Goal: Task Accomplishment & Management: Complete application form

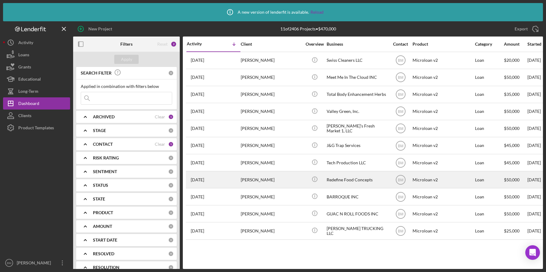
click at [355, 178] on div "Redefine Food Concepts" at bounding box center [356, 180] width 61 height 16
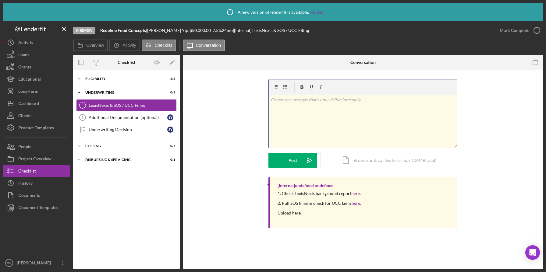
click at [283, 146] on div "v Color teal Color pink Remove color Add row above Add row below Add column bef…" at bounding box center [363, 121] width 188 height 53
click at [101, 76] on div "Icon/Expander Eligibility 6 / 6" at bounding box center [126, 79] width 107 height 12
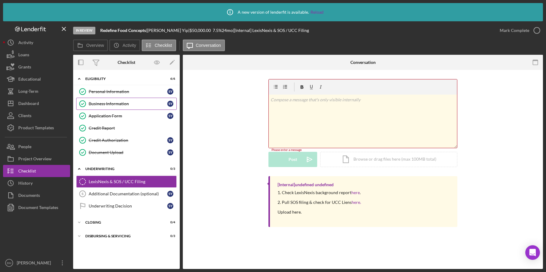
click at [114, 104] on div "Business Information" at bounding box center [128, 103] width 79 height 5
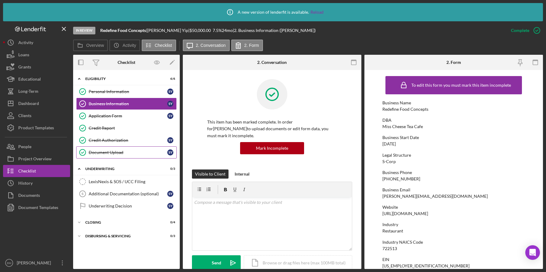
click at [122, 158] on link "Document Upload Document Upload S Y" at bounding box center [126, 152] width 100 height 12
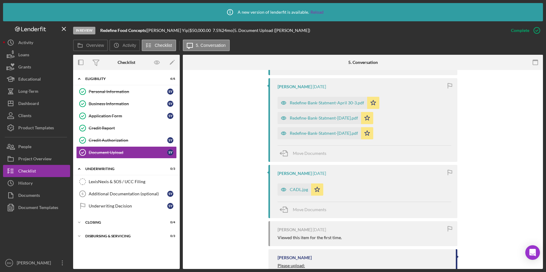
scroll to position [513, 0]
click at [353, 137] on div "Redefine-Bank-Statment-May 30.pdf" at bounding box center [318, 134] width 83 height 12
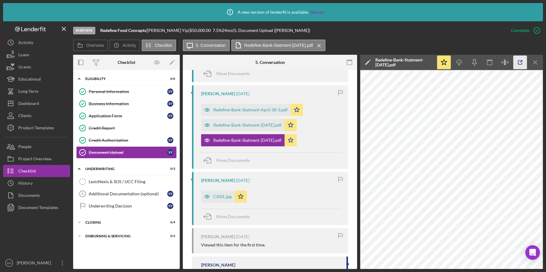
click at [514, 66] on icon "button" at bounding box center [520, 63] width 14 height 14
click at [539, 60] on icon "Icon/Menu Close" at bounding box center [535, 63] width 14 height 14
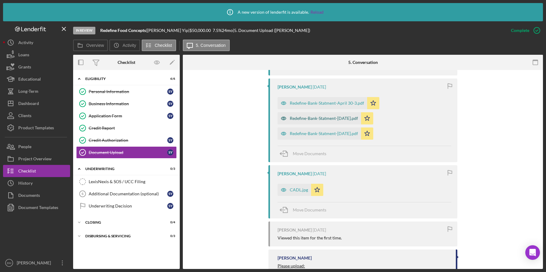
click at [354, 115] on div "Redefine-Bank-Statment-June 30.pdf" at bounding box center [318, 118] width 83 height 12
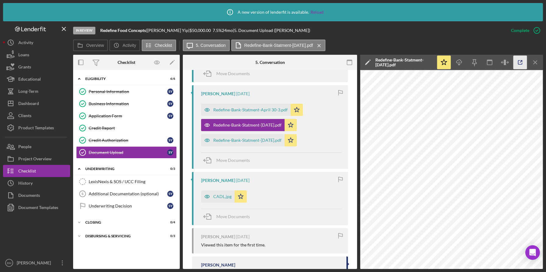
click at [518, 62] on icon "button" at bounding box center [520, 63] width 14 height 14
click at [535, 67] on icon "Icon/Menu Close" at bounding box center [535, 63] width 14 height 14
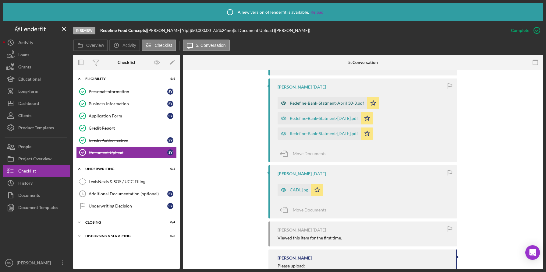
click at [328, 102] on div "Redefine-Bank-Statment-April 30-3.pdf" at bounding box center [327, 103] width 74 height 5
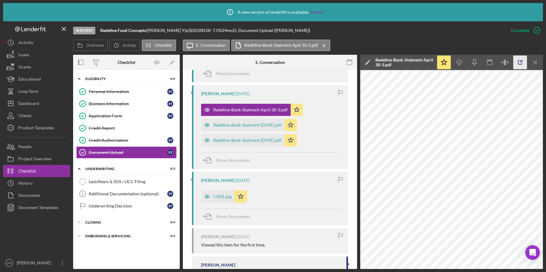
click at [520, 63] on icon "button" at bounding box center [520, 63] width 14 height 14
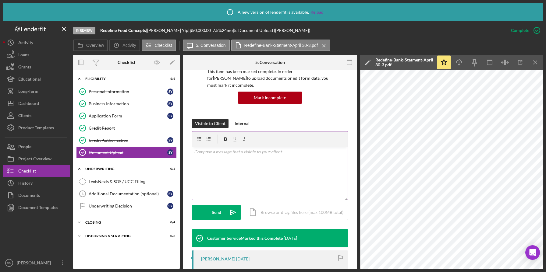
scroll to position [51, 0]
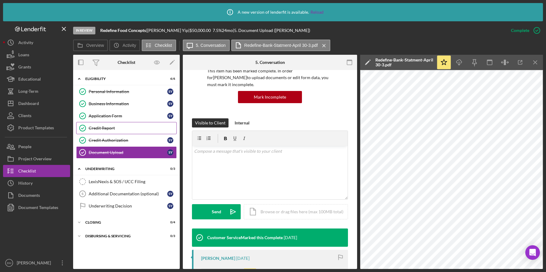
click at [137, 129] on div "Credit Report" at bounding box center [133, 128] width 88 height 5
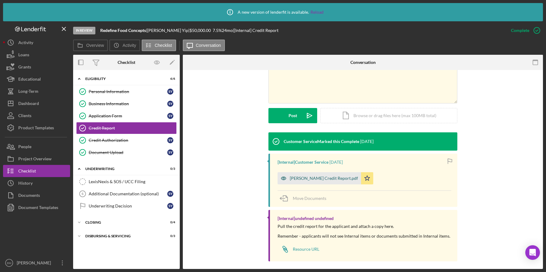
click at [329, 181] on div "Simon Yip Credit Report.pdf" at bounding box center [318, 178] width 83 height 12
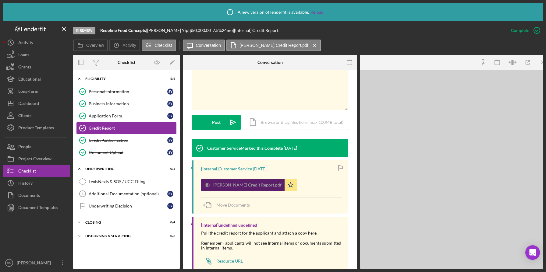
scroll to position [135, 0]
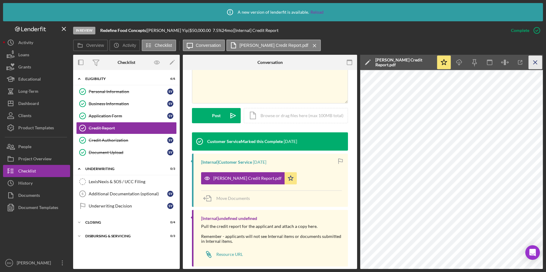
click at [534, 67] on icon "Icon/Menu Close" at bounding box center [535, 63] width 14 height 14
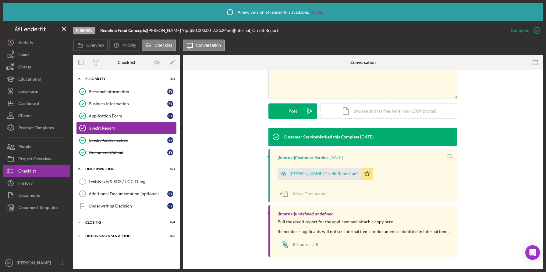
scroll to position [128, 0]
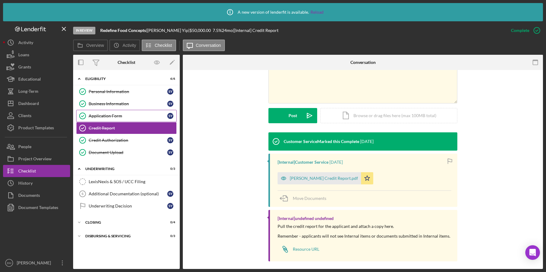
click at [128, 114] on div "Application Form" at bounding box center [128, 116] width 79 height 5
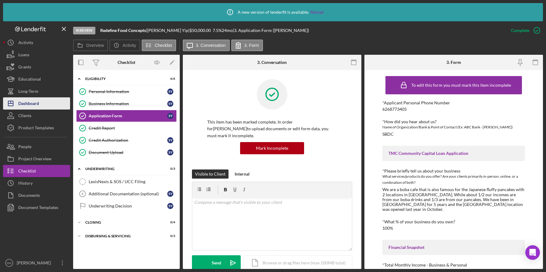
click at [51, 99] on button "Icon/Dashboard Dashboard" at bounding box center [36, 103] width 67 height 12
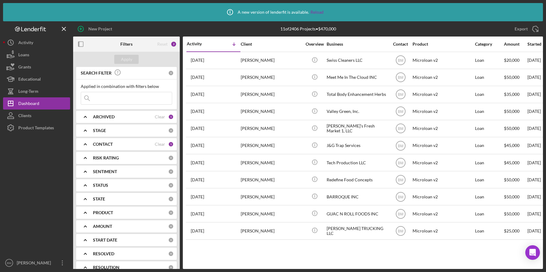
click at [130, 139] on div "CONTACT Clear 1" at bounding box center [133, 144] width 81 height 12
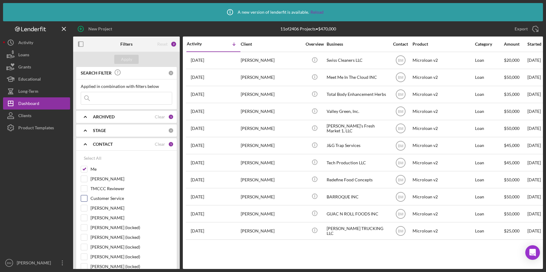
click at [99, 198] on label "Customer Service" at bounding box center [131, 198] width 82 height 6
click at [87, 198] on input "Customer Service" at bounding box center [84, 198] width 6 height 6
checkbox input "true"
click at [124, 63] on div "Apply" at bounding box center [126, 59] width 11 height 9
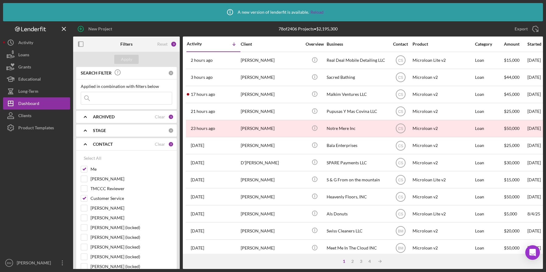
click at [135, 97] on input at bounding box center [126, 98] width 91 height 12
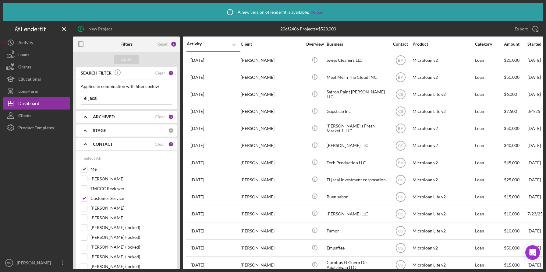
click at [134, 99] on input "el jacal" at bounding box center [126, 98] width 91 height 12
type input "el jacal"
click at [92, 158] on div "Select All" at bounding box center [93, 158] width 18 height 12
checkbox input "true"
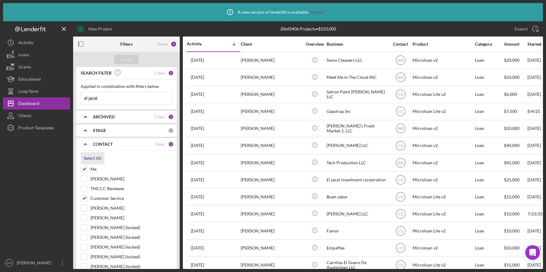
checkbox input "true"
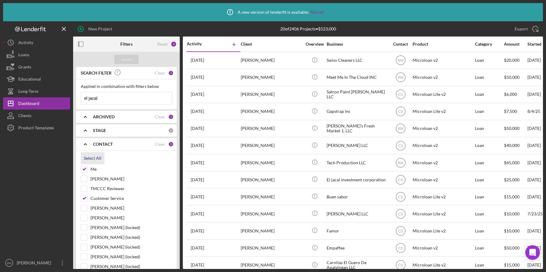
checkbox input "true"
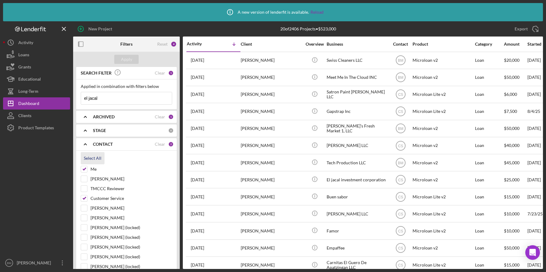
checkbox input "true"
click at [132, 63] on button "Apply" at bounding box center [126, 59] width 24 height 9
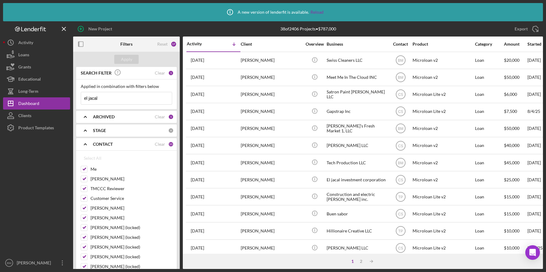
click at [144, 95] on input "el jacal" at bounding box center [126, 98] width 91 height 12
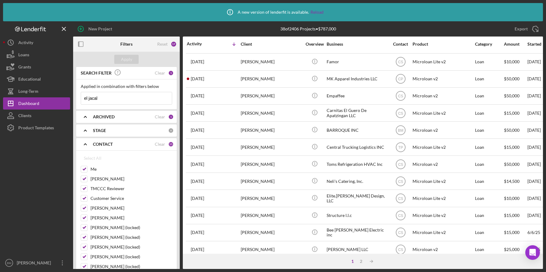
scroll to position [236, 0]
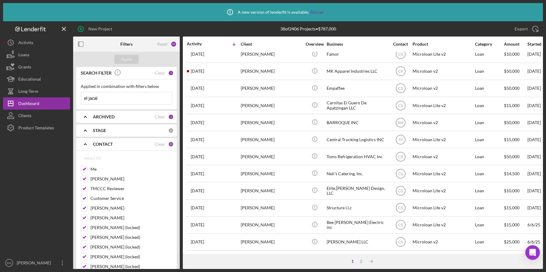
click at [115, 94] on input "el jacal" at bounding box center [126, 98] width 91 height 12
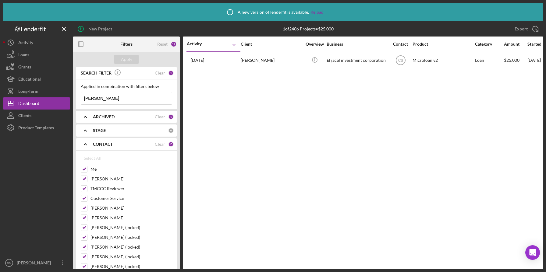
scroll to position [0, 0]
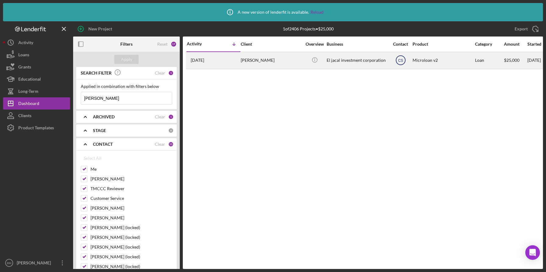
type input "[PERSON_NAME]"
click at [396, 62] on circle at bounding box center [400, 60] width 9 height 9
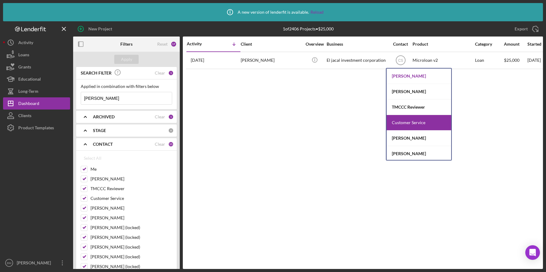
click at [401, 79] on div "[PERSON_NAME]" at bounding box center [418, 76] width 65 height 16
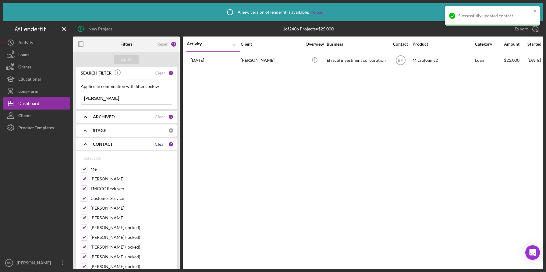
click at [163, 142] on div "Clear" at bounding box center [160, 144] width 10 height 5
checkbox input "false"
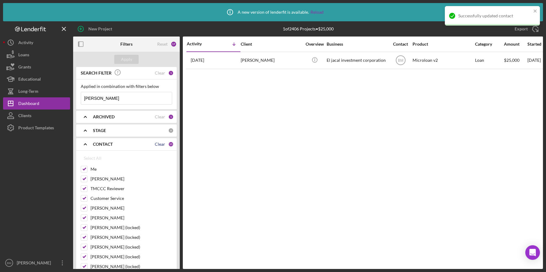
checkbox input "false"
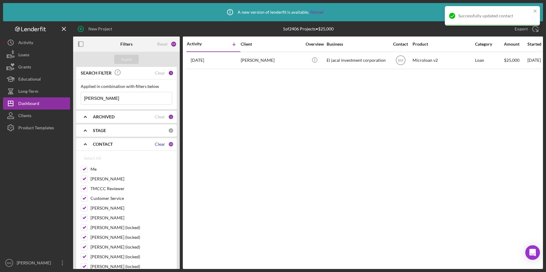
checkbox input "false"
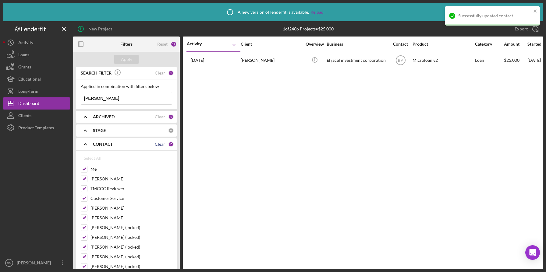
checkbox input "false"
click at [86, 167] on input "Me" at bounding box center [84, 169] width 6 height 6
checkbox input "true"
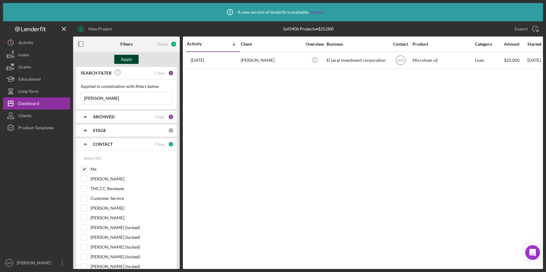
click at [121, 56] on div "Apply" at bounding box center [126, 59] width 11 height 9
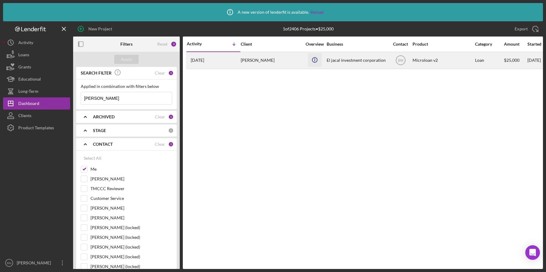
click at [310, 56] on icon "Icon/Info" at bounding box center [314, 60] width 14 height 14
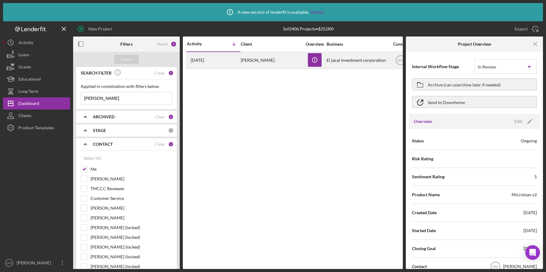
click at [328, 61] on div "El jacal investment corporation" at bounding box center [356, 60] width 61 height 16
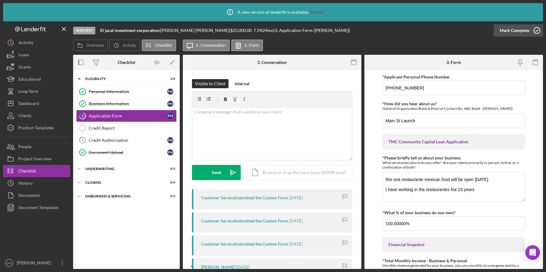
click at [515, 26] on div "Mark Complete" at bounding box center [514, 30] width 30 height 12
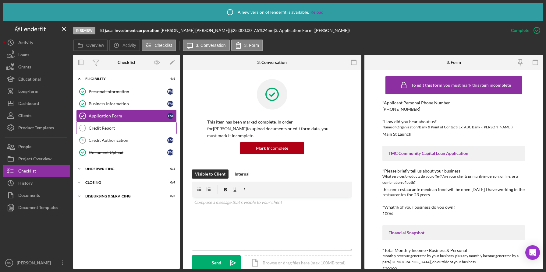
click at [137, 130] on div "Credit Report" at bounding box center [133, 128] width 88 height 5
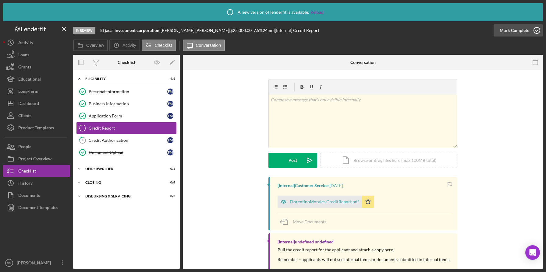
click at [504, 31] on div "Mark Complete" at bounding box center [514, 30] width 30 height 12
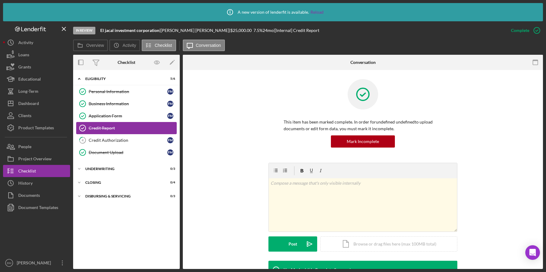
click at [132, 134] on link "Credit Report Credit Report" at bounding box center [126, 128] width 100 height 12
click at [133, 143] on link "4 Credit Authorization F M" at bounding box center [126, 140] width 100 height 12
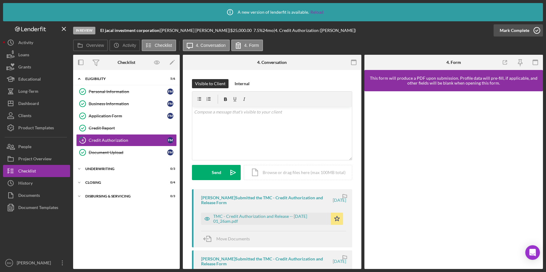
click at [499, 24] on button "Mark Complete" at bounding box center [517, 30] width 49 height 12
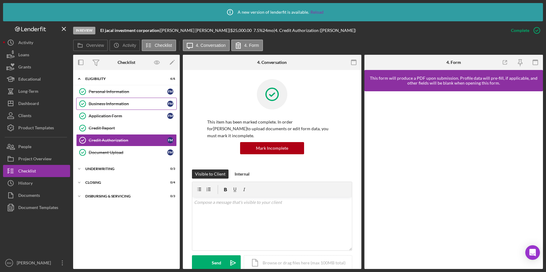
click at [131, 101] on link "Business Information Business Information F M" at bounding box center [126, 104] width 100 height 12
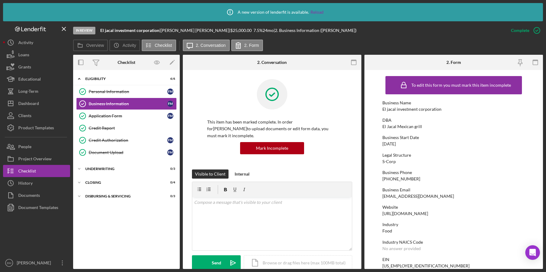
click at [377, 106] on form "To edit this form you must mark this item incomplete Business Name El jacal inv…" at bounding box center [453, 169] width 178 height 199
click at [376, 148] on form "To edit this form you must mark this item incomplete Business Name El jacal inv…" at bounding box center [453, 169] width 178 height 199
click at [129, 117] on div "Application Form" at bounding box center [128, 116] width 79 height 5
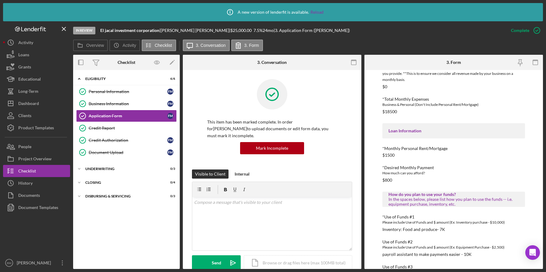
scroll to position [246, 0]
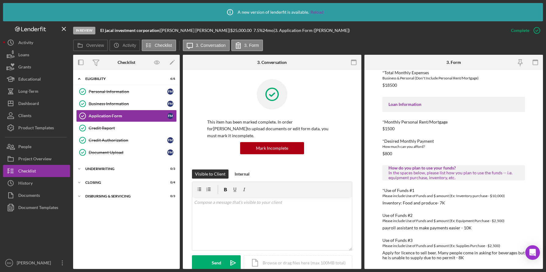
click at [337, 171] on div "Visible to Client Internal" at bounding box center [272, 174] width 160 height 9
click at [134, 124] on link "Credit Report Credit Report" at bounding box center [126, 128] width 100 height 12
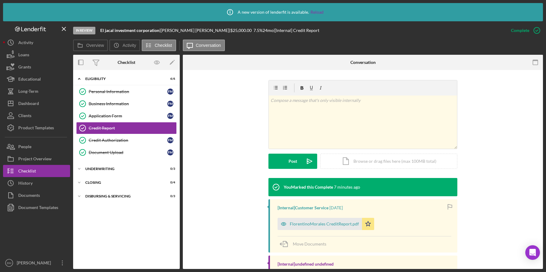
scroll to position [83, 0]
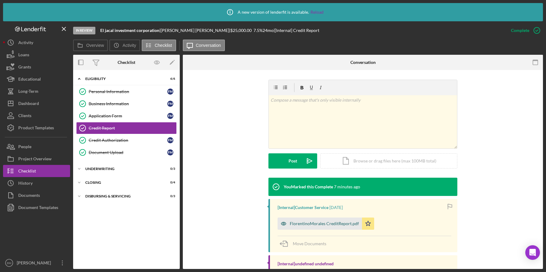
click at [290, 218] on div "FlorentinoMorales CreditReport.pdf" at bounding box center [319, 224] width 84 height 12
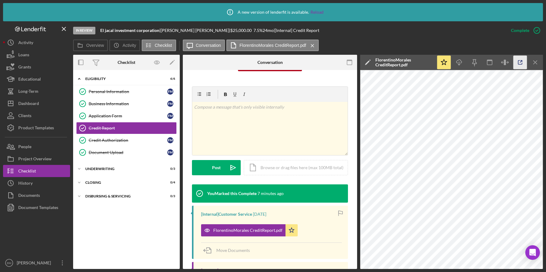
click at [519, 67] on icon "button" at bounding box center [520, 63] width 14 height 14
click at [129, 156] on link "Document Upload Document Upload F M" at bounding box center [126, 152] width 100 height 12
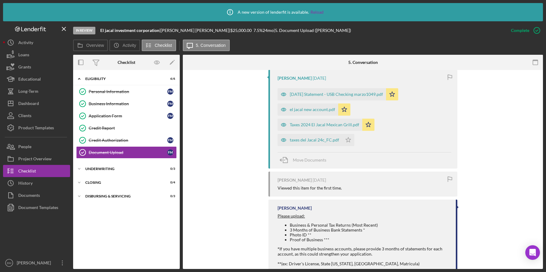
scroll to position [511, 0]
click at [359, 121] on div "Taxes 2024 El Jacal Mexican Grill.pdf" at bounding box center [324, 123] width 69 height 5
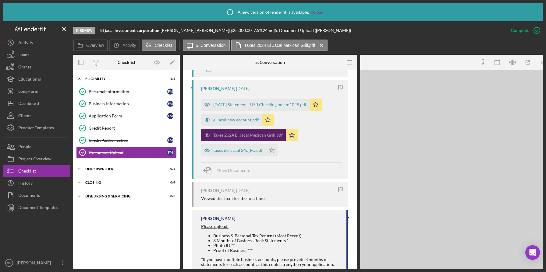
scroll to position [524, 0]
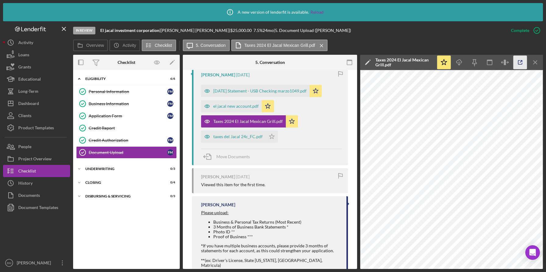
click at [516, 64] on icon "button" at bounding box center [520, 63] width 14 height 14
click at [535, 66] on icon "Icon/Menu Close" at bounding box center [535, 63] width 14 height 14
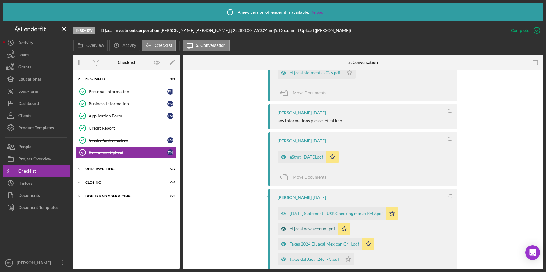
click at [327, 223] on div "el jacal new account.pdf" at bounding box center [307, 229] width 61 height 12
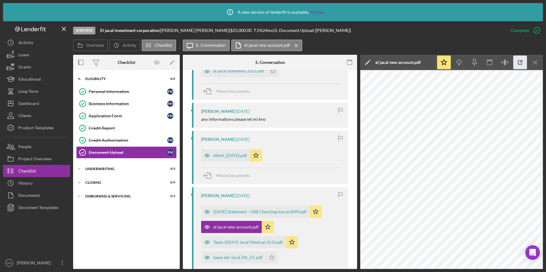
click at [518, 65] on icon "button" at bounding box center [520, 63] width 14 height 14
click at [247, 153] on div "eStmt_2025-04-30.pdf" at bounding box center [229, 155] width 33 height 5
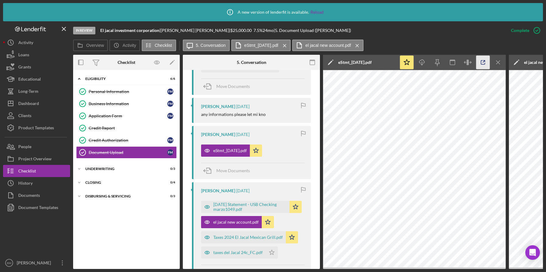
click at [482, 60] on icon "button" at bounding box center [483, 63] width 14 height 14
click at [496, 63] on icon "Icon/Menu Close" at bounding box center [498, 63] width 14 height 14
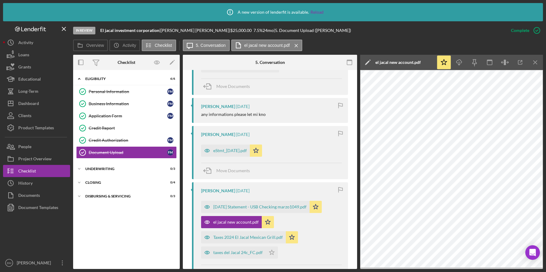
scroll to position [403, 0]
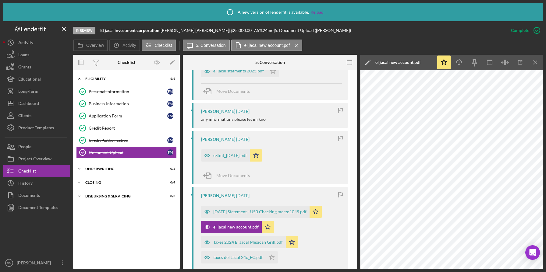
click at [527, 63] on div "Icon/Star Icon/Download Icon/Menu Close" at bounding box center [489, 62] width 107 height 15
click at [532, 66] on icon "Icon/Menu Close" at bounding box center [535, 63] width 14 height 14
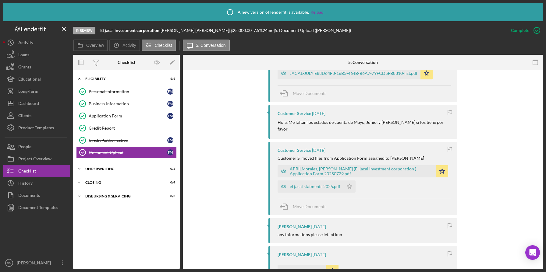
scroll to position [266, 0]
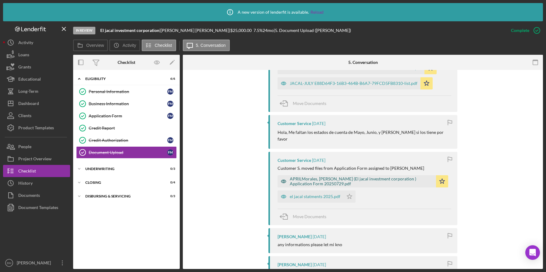
click at [400, 177] on div "APRILMorales, Florentino (El jacal investment corporation ) Application Form 20…" at bounding box center [361, 182] width 143 height 10
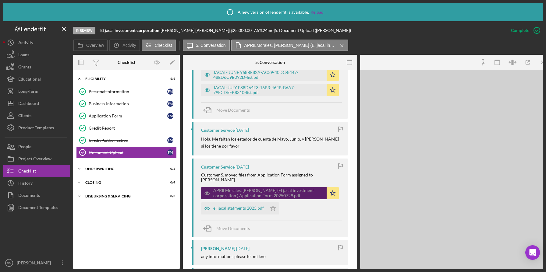
scroll to position [273, 0]
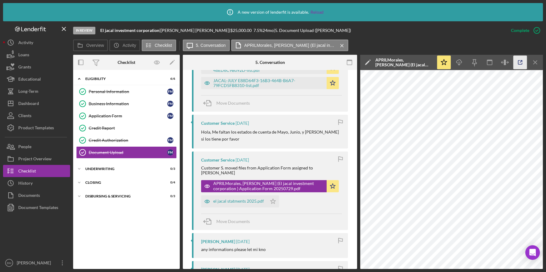
click at [515, 64] on icon "button" at bounding box center [520, 63] width 14 height 14
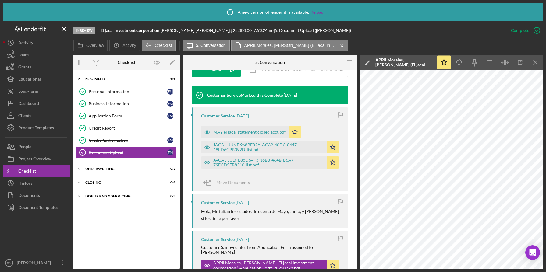
scroll to position [181, 0]
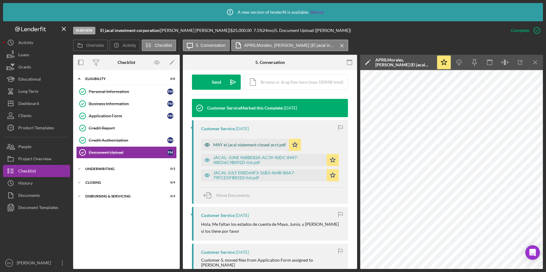
click at [257, 145] on div "MAY el jacal statement closed acct.pdf" at bounding box center [249, 144] width 72 height 5
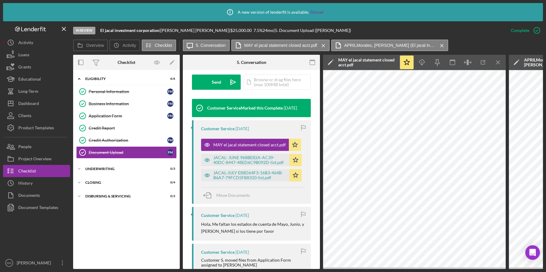
click at [307, 171] on div "Customer Service 6 days ago MAY el jacal statement closed acct.pdf Icon/Star JA…" at bounding box center [251, 162] width 119 height 84
click at [495, 65] on icon "Icon/Menu Close" at bounding box center [498, 63] width 14 height 14
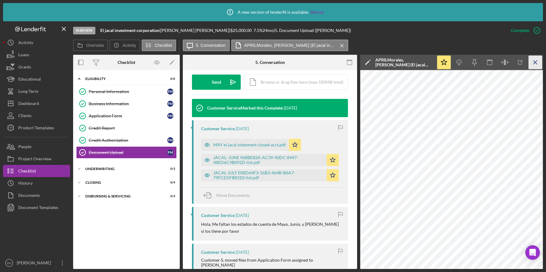
click at [530, 62] on icon "Icon/Menu Close" at bounding box center [535, 63] width 14 height 14
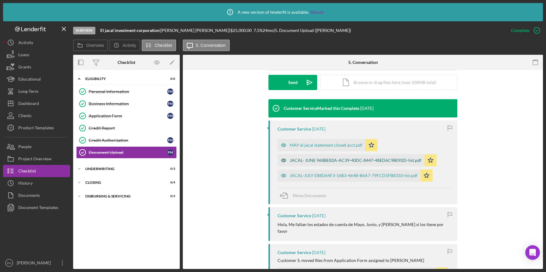
click at [353, 160] on div "JACAL- JUNE 968BE82A-AC39-40DC-8447-48ED6C9B092D-list.pdf" at bounding box center [356, 160] width 132 height 5
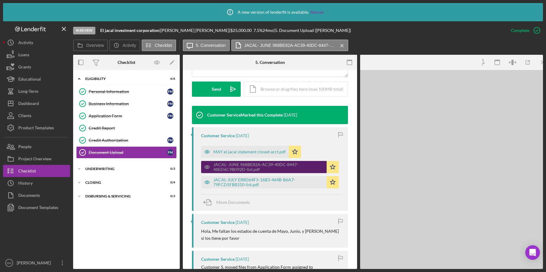
scroll to position [181, 0]
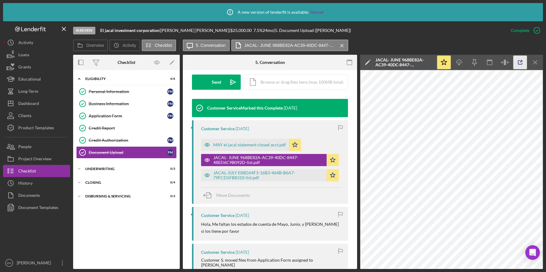
click at [515, 67] on icon "button" at bounding box center [520, 63] width 14 height 14
click at [280, 180] on div "JACAL-JULY E88D64F3-16B3-464B-B6A7-79FCD5FB8310-list.pdf" at bounding box center [268, 175] width 110 height 10
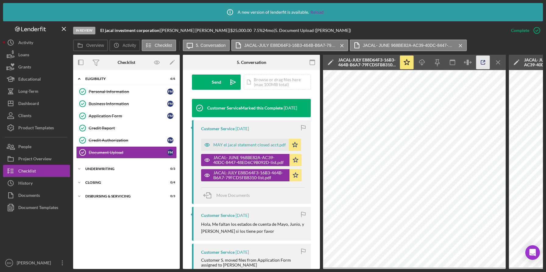
click at [480, 66] on icon "button" at bounding box center [483, 63] width 14 height 14
click at [500, 61] on icon "Icon/Menu Close" at bounding box center [498, 63] width 14 height 14
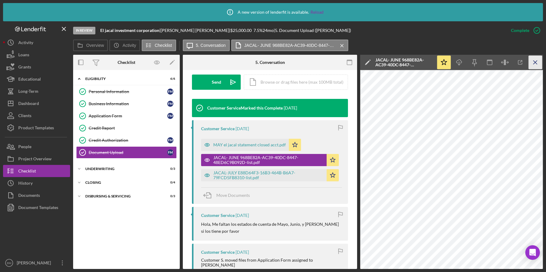
click at [531, 63] on icon "Icon/Menu Close" at bounding box center [535, 63] width 14 height 14
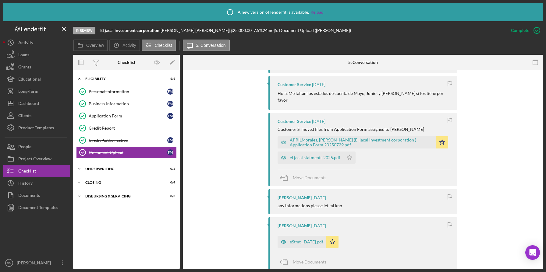
scroll to position [305, 0]
click at [327, 155] on div "el jacal statments 2025.pdf" at bounding box center [315, 157] width 51 height 5
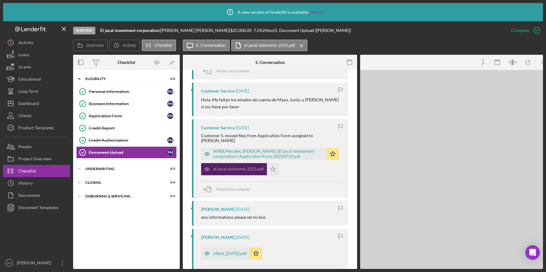
scroll to position [312, 0]
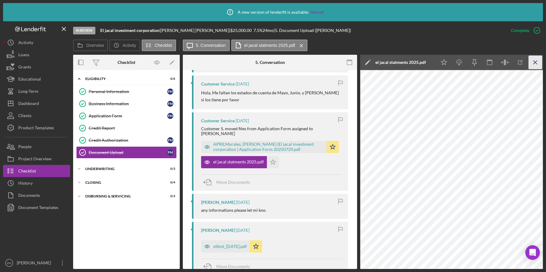
click at [536, 65] on icon "Icon/Menu Close" at bounding box center [535, 63] width 14 height 14
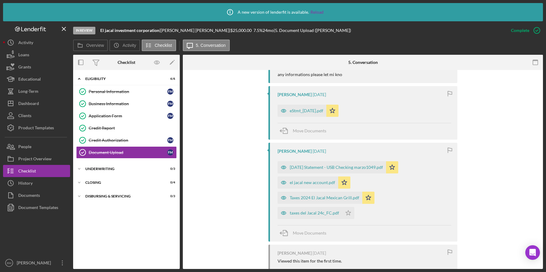
scroll to position [433, 0]
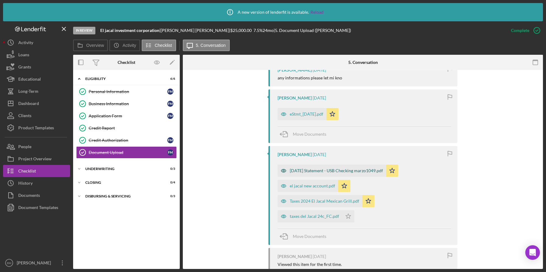
click at [319, 168] on div "2025-03-31 Statement - USB Checking marzo1049.pdf" at bounding box center [336, 170] width 93 height 5
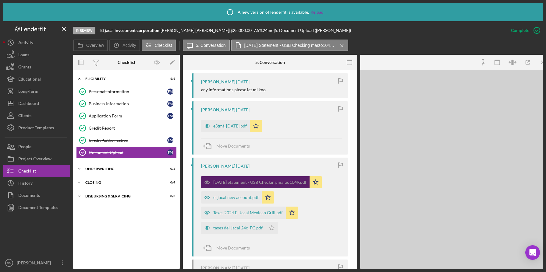
scroll to position [447, 0]
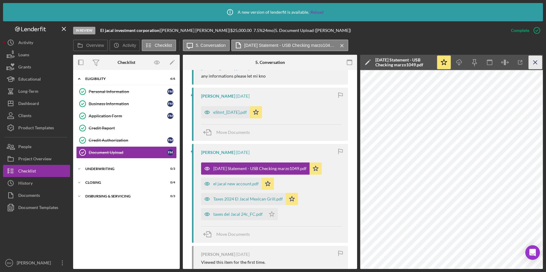
click at [538, 61] on icon "Icon/Menu Close" at bounding box center [535, 63] width 14 height 14
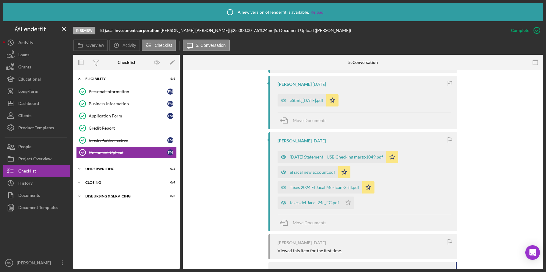
scroll to position [433, 0]
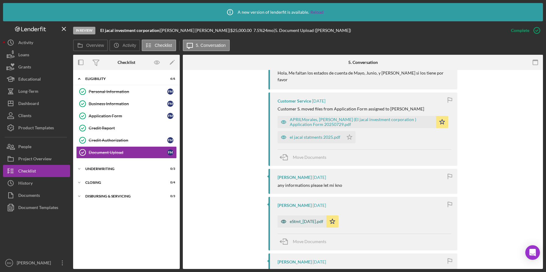
click at [321, 219] on div "eStmt_2025-04-30.pdf" at bounding box center [306, 221] width 33 height 5
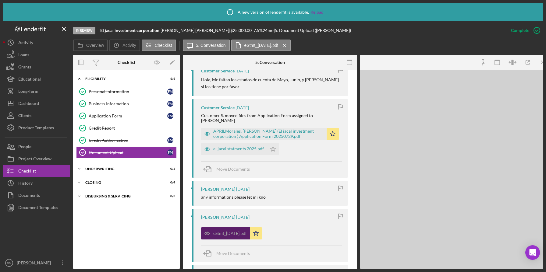
scroll to position [332, 0]
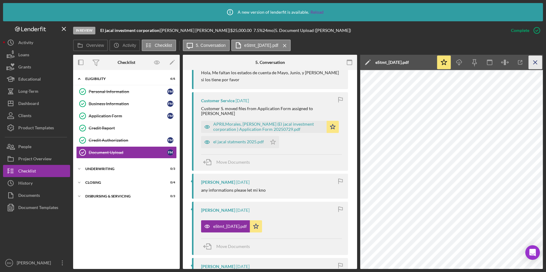
click at [535, 65] on icon "Icon/Menu Close" at bounding box center [535, 63] width 14 height 14
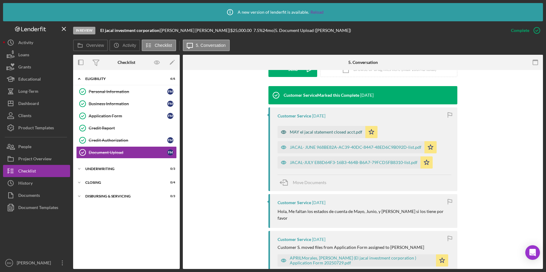
click at [332, 130] on div "MAY el jacal statement closed acct.pdf" at bounding box center [326, 132] width 72 height 5
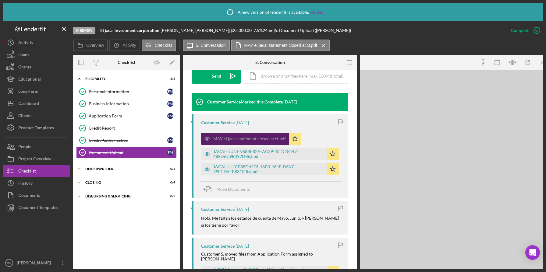
scroll to position [194, 0]
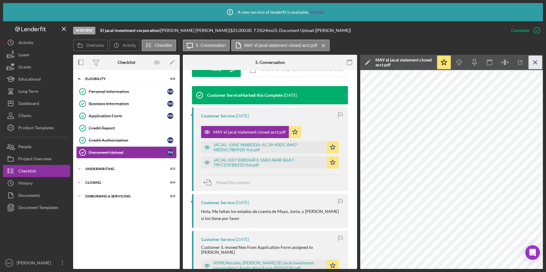
click at [539, 58] on icon "Icon/Menu Close" at bounding box center [535, 63] width 14 height 14
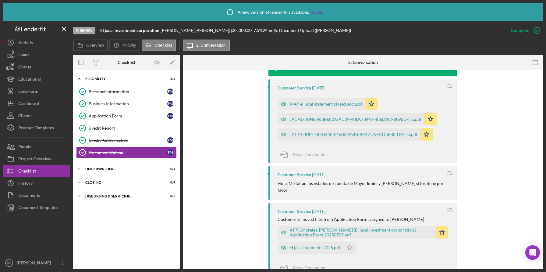
scroll to position [216, 0]
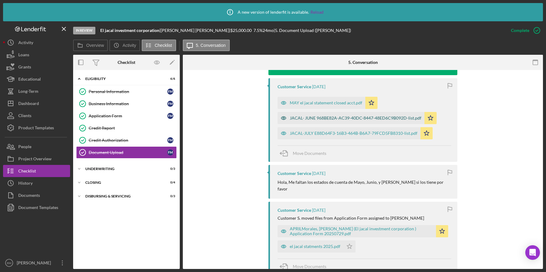
click at [388, 123] on div "JACAL- JUNE 968BE82A-AC39-40DC-8447-48ED6C9B092D-list.pdf" at bounding box center [350, 118] width 147 height 12
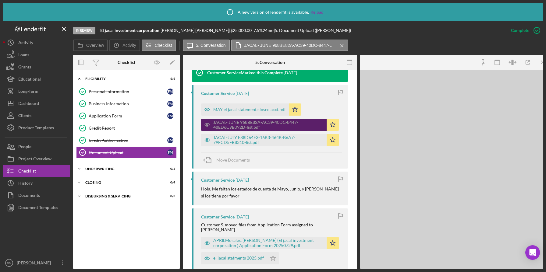
scroll to position [223, 0]
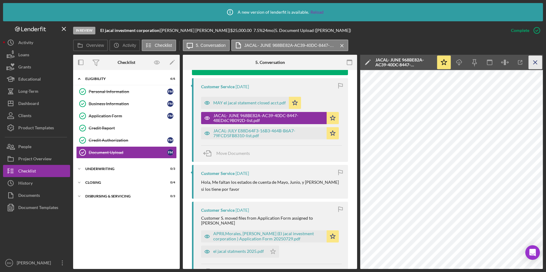
click at [534, 63] on line "button" at bounding box center [534, 62] width 3 height 3
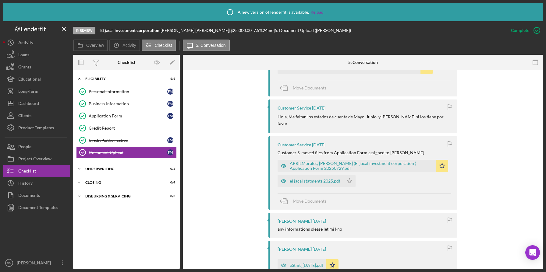
scroll to position [300, 0]
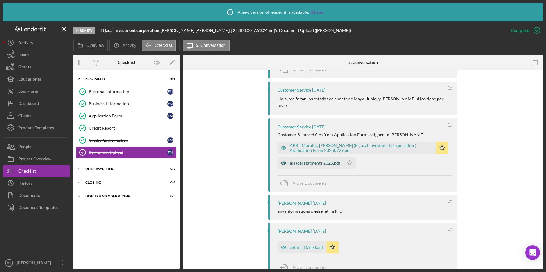
click at [316, 161] on div "el jacal statments 2025.pdf" at bounding box center [315, 163] width 51 height 5
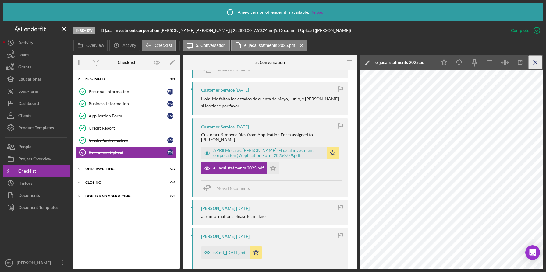
click at [536, 65] on icon "Icon/Menu Close" at bounding box center [535, 63] width 14 height 14
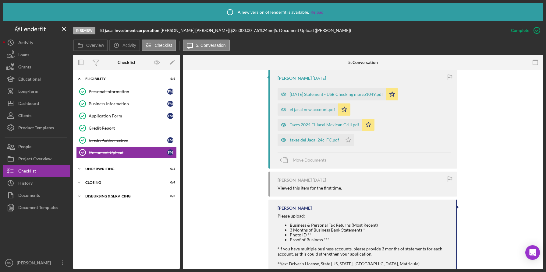
scroll to position [511, 0]
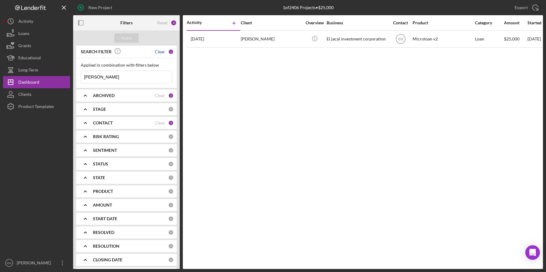
click at [155, 52] on div "Clear" at bounding box center [160, 51] width 10 height 5
click at [148, 76] on input at bounding box center [126, 77] width 91 height 12
click at [135, 41] on button "Apply" at bounding box center [126, 37] width 24 height 9
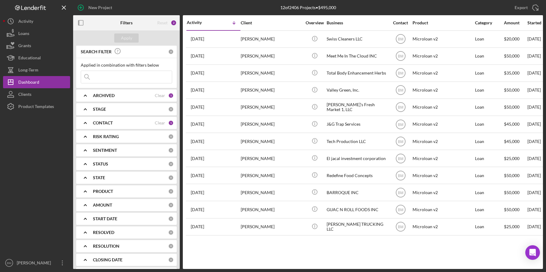
click at [121, 119] on div "CONTACT Clear 1" at bounding box center [133, 123] width 81 height 12
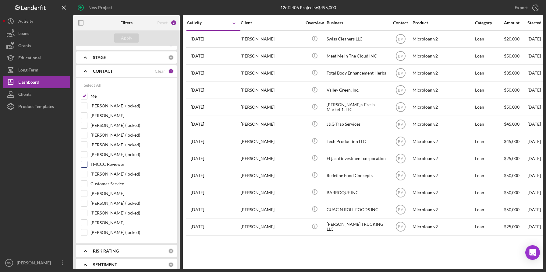
scroll to position [52, 0]
click at [111, 182] on label "Customer Service" at bounding box center [131, 184] width 82 height 6
click at [87, 182] on input "Customer Service" at bounding box center [84, 184] width 6 height 6
checkbox input "true"
click at [121, 42] on button "Apply" at bounding box center [126, 37] width 24 height 9
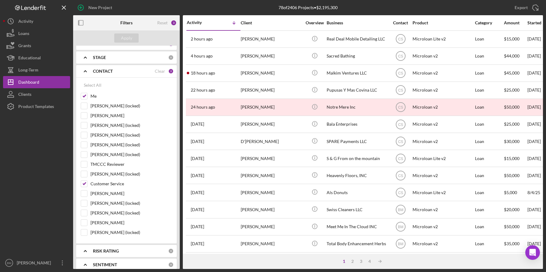
scroll to position [0, 0]
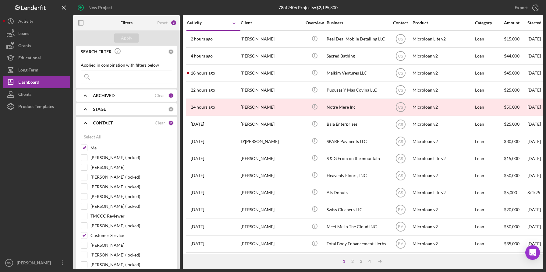
click at [113, 71] on input at bounding box center [126, 77] width 91 height 12
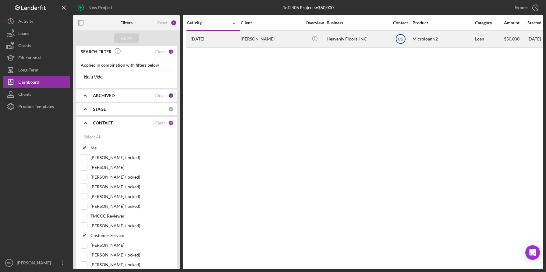
type input "Nalu Vida"
click at [405, 38] on icon "CS" at bounding box center [400, 38] width 15 height 15
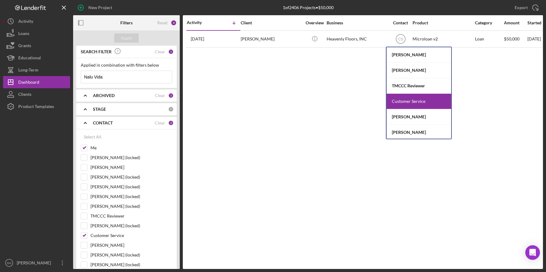
click at [348, 90] on div "Activity Icon/Table Sort Arrow Client Overview Business Contact Product Categor…" at bounding box center [363, 142] width 360 height 254
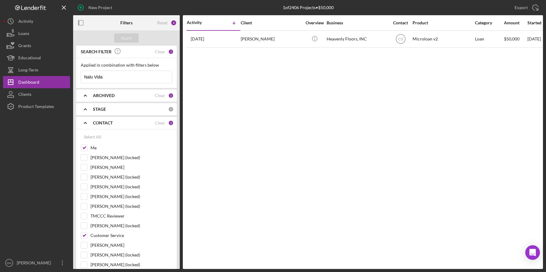
click at [140, 75] on input "Nalu Vida" at bounding box center [126, 77] width 91 height 12
